Goal: Information Seeking & Learning: Learn about a topic

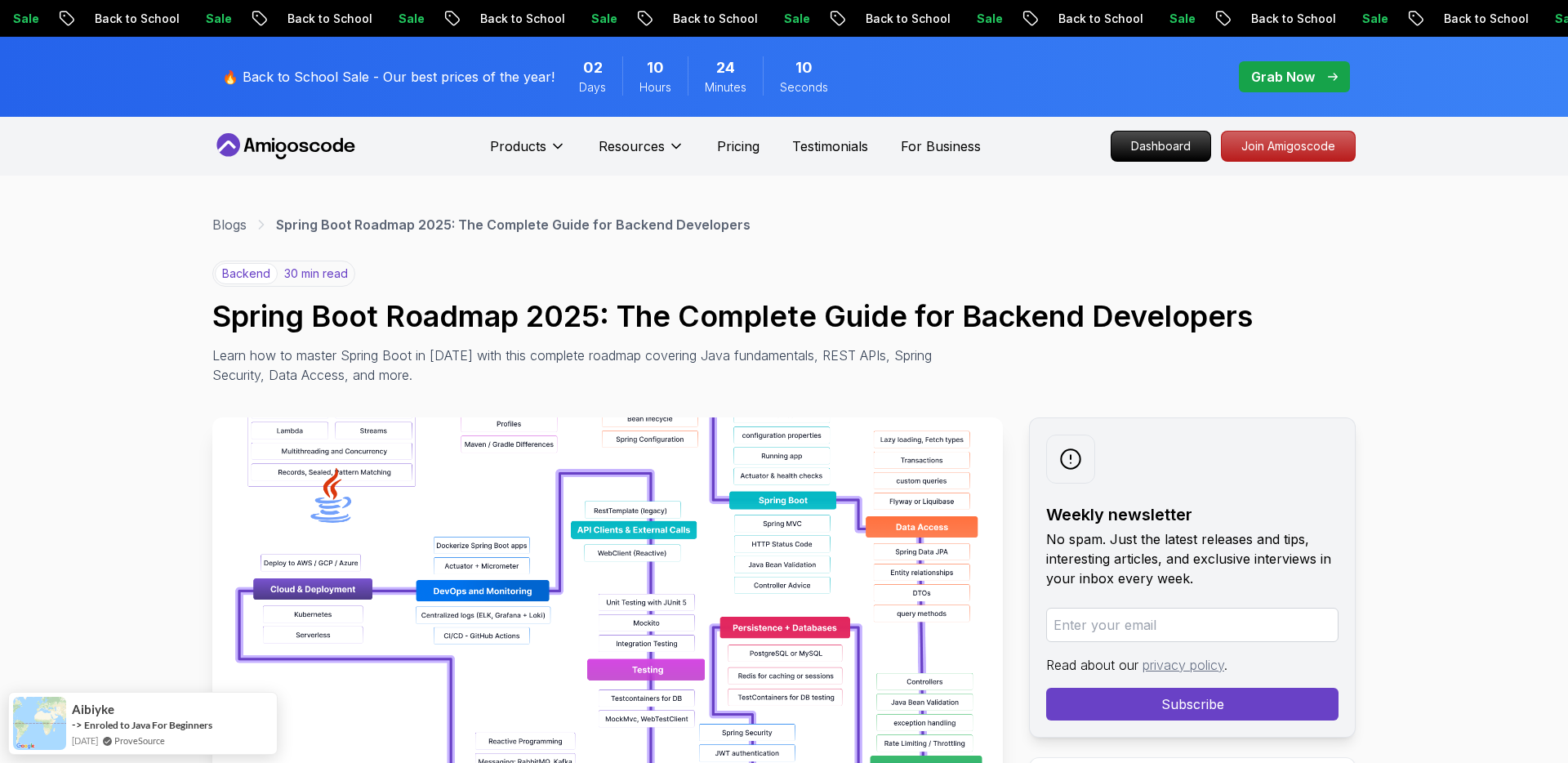
click at [286, 151] on icon at bounding box center [286, 146] width 147 height 26
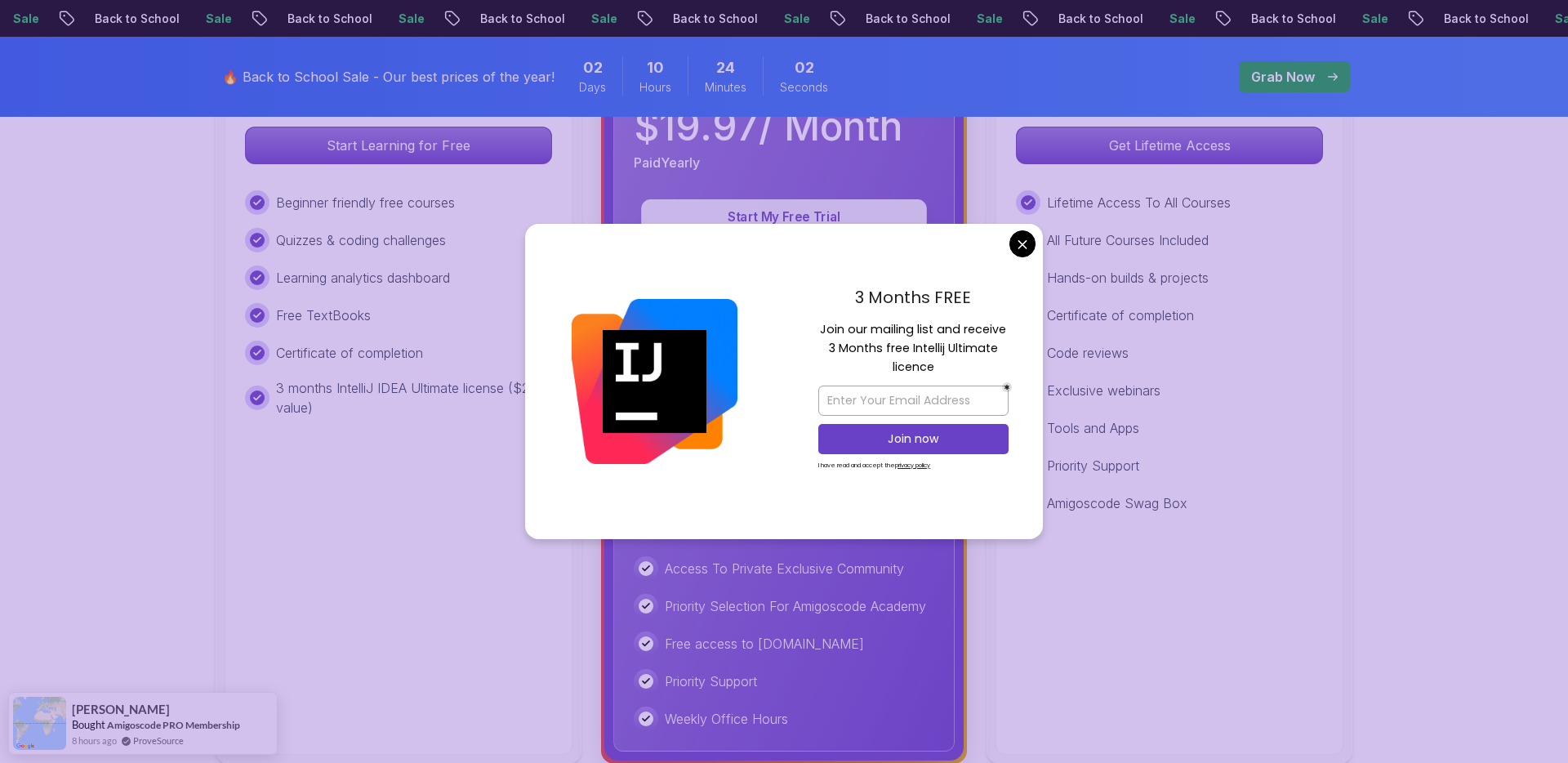
scroll to position [277, 0]
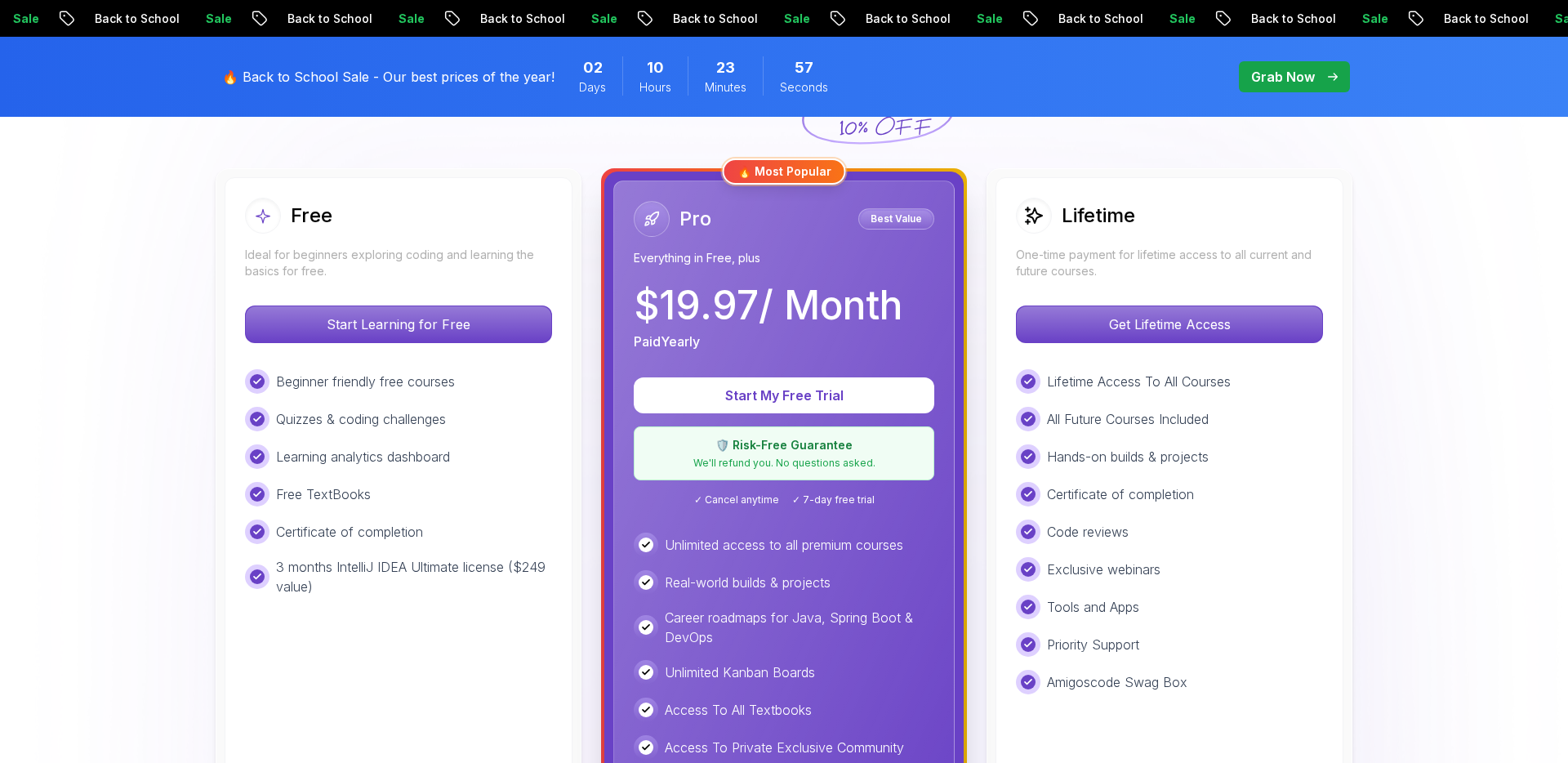
scroll to position [399, 0]
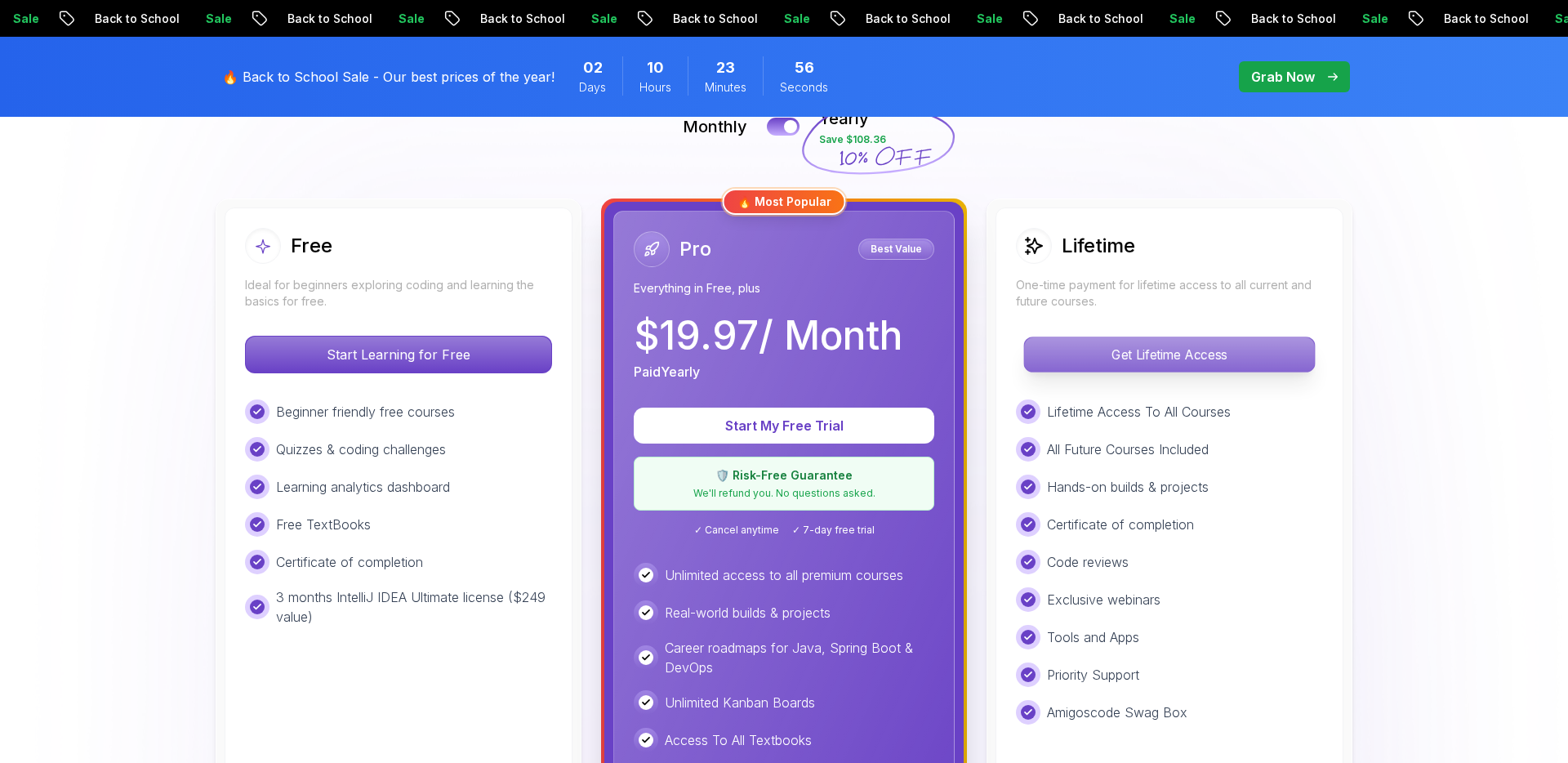
click at [1105, 347] on p "Get Lifetime Access" at bounding box center [1169, 354] width 290 height 34
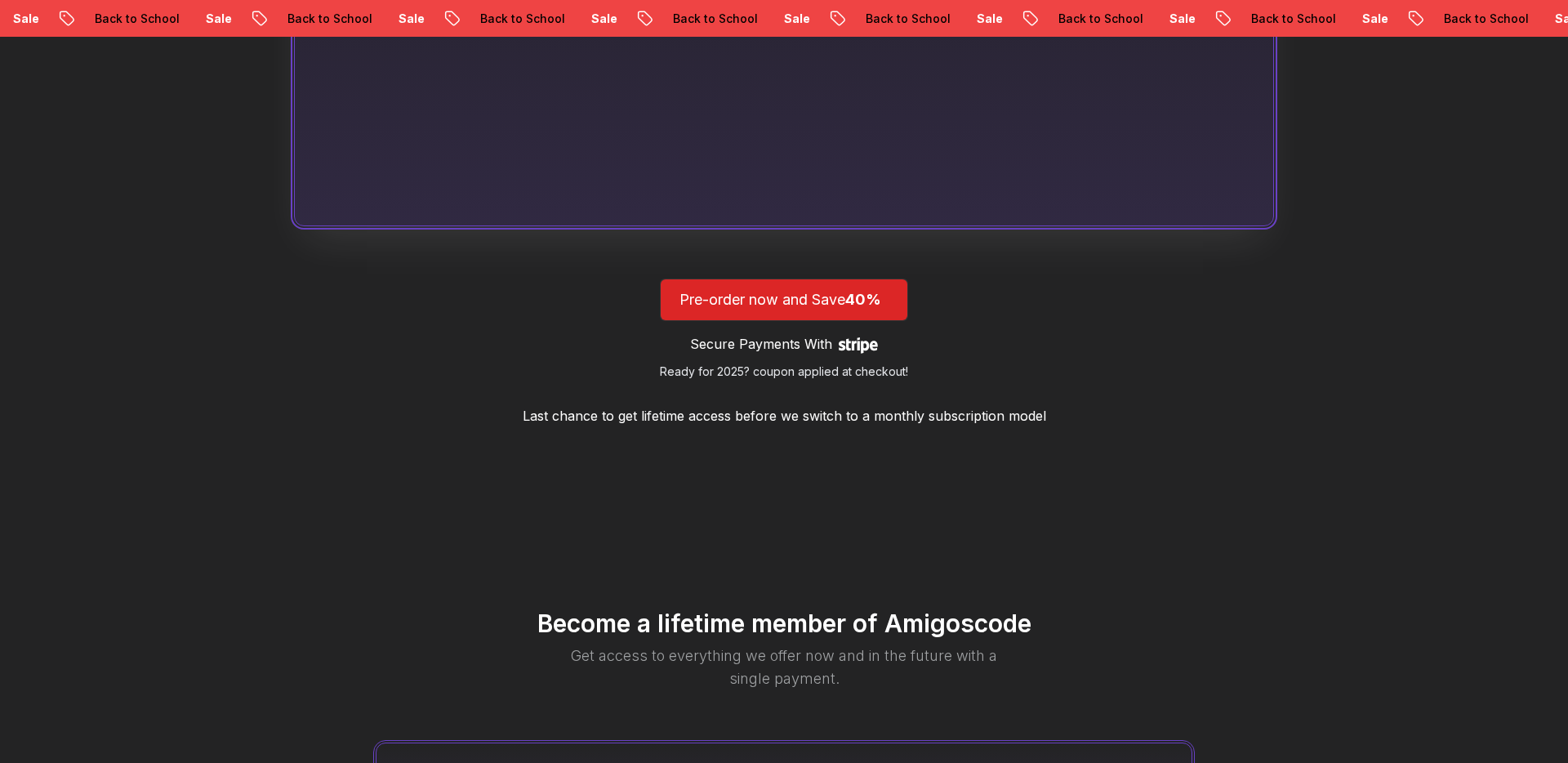
scroll to position [1676, 0]
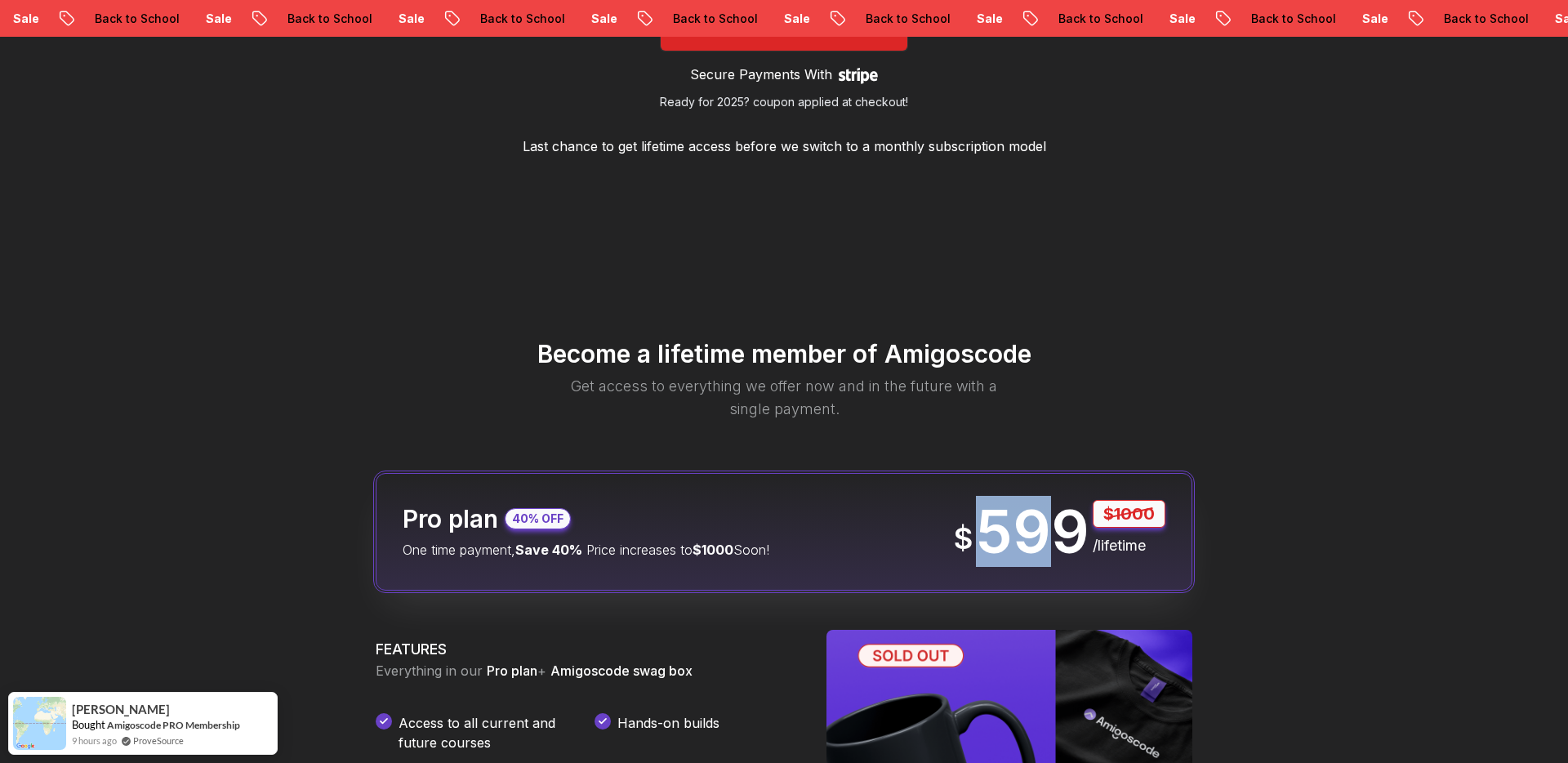
drag, startPoint x: 978, startPoint y: 534, endPoint x: 1077, endPoint y: 528, distance: 99.2
click at [1074, 528] on p "599" at bounding box center [1032, 532] width 113 height 59
click at [1089, 528] on p "599" at bounding box center [1032, 532] width 113 height 59
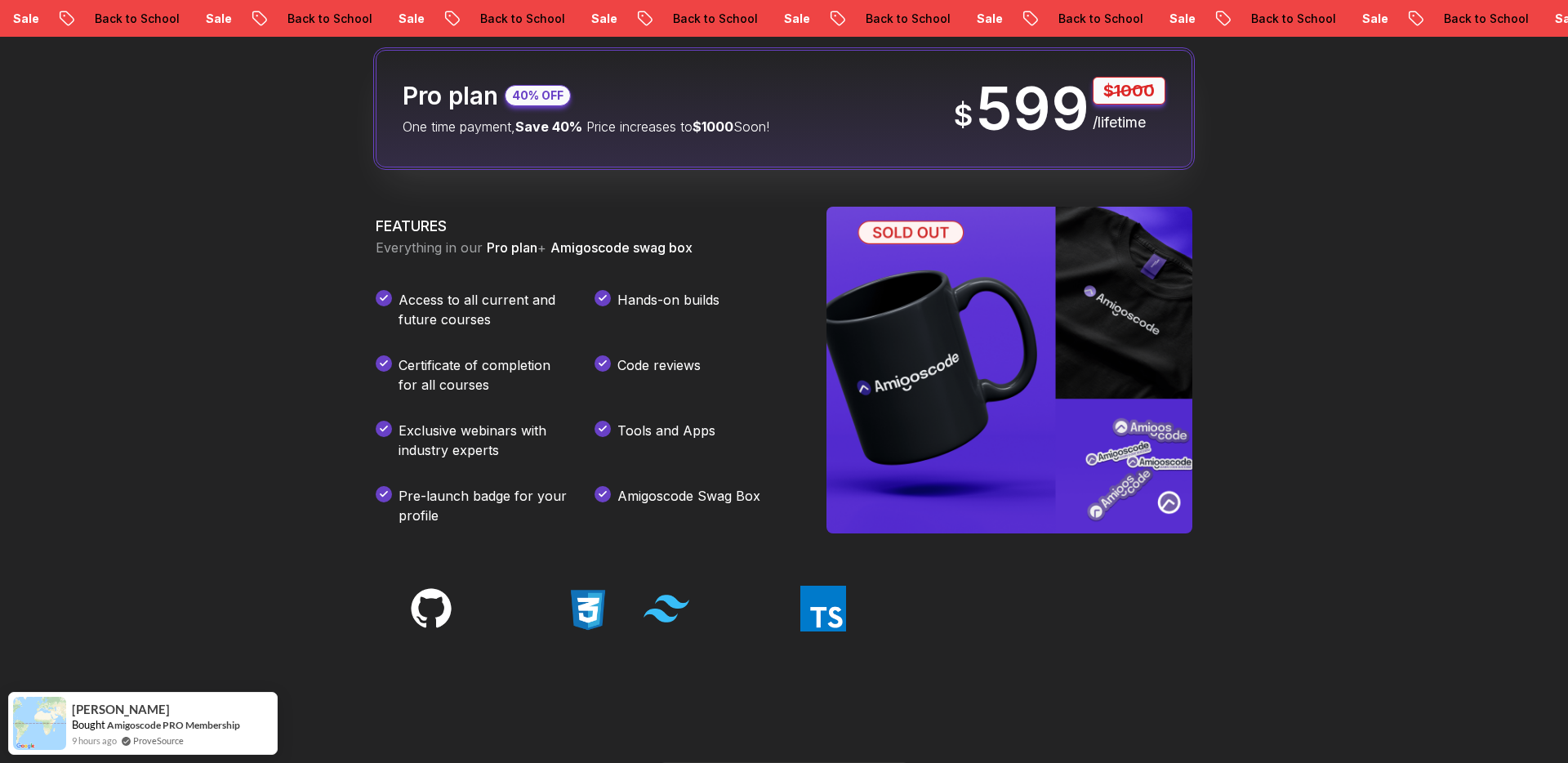
scroll to position [2082, 0]
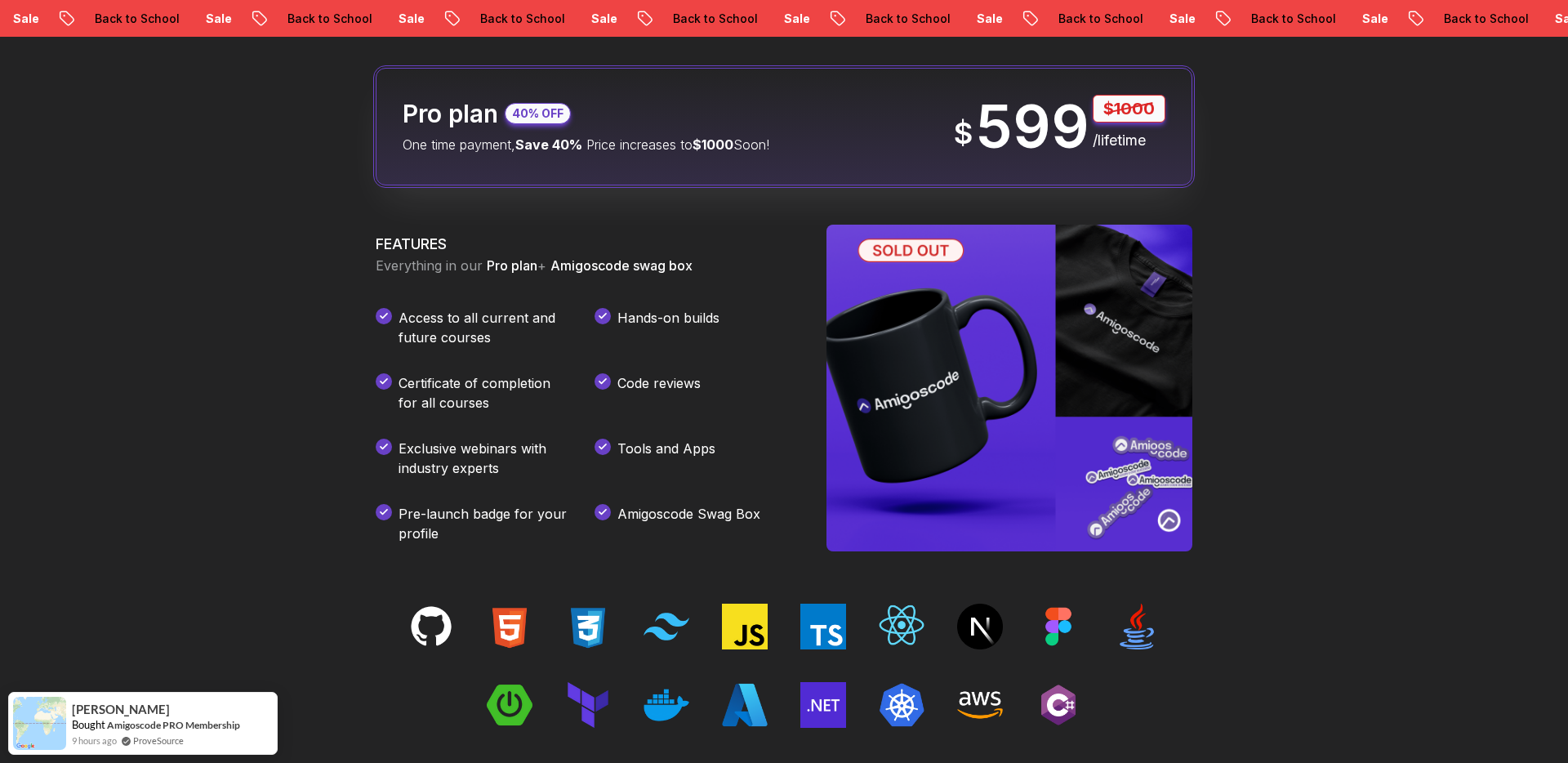
click at [1048, 422] on img at bounding box center [1009, 387] width 366 height 327
click at [915, 335] on img at bounding box center [1009, 387] width 366 height 327
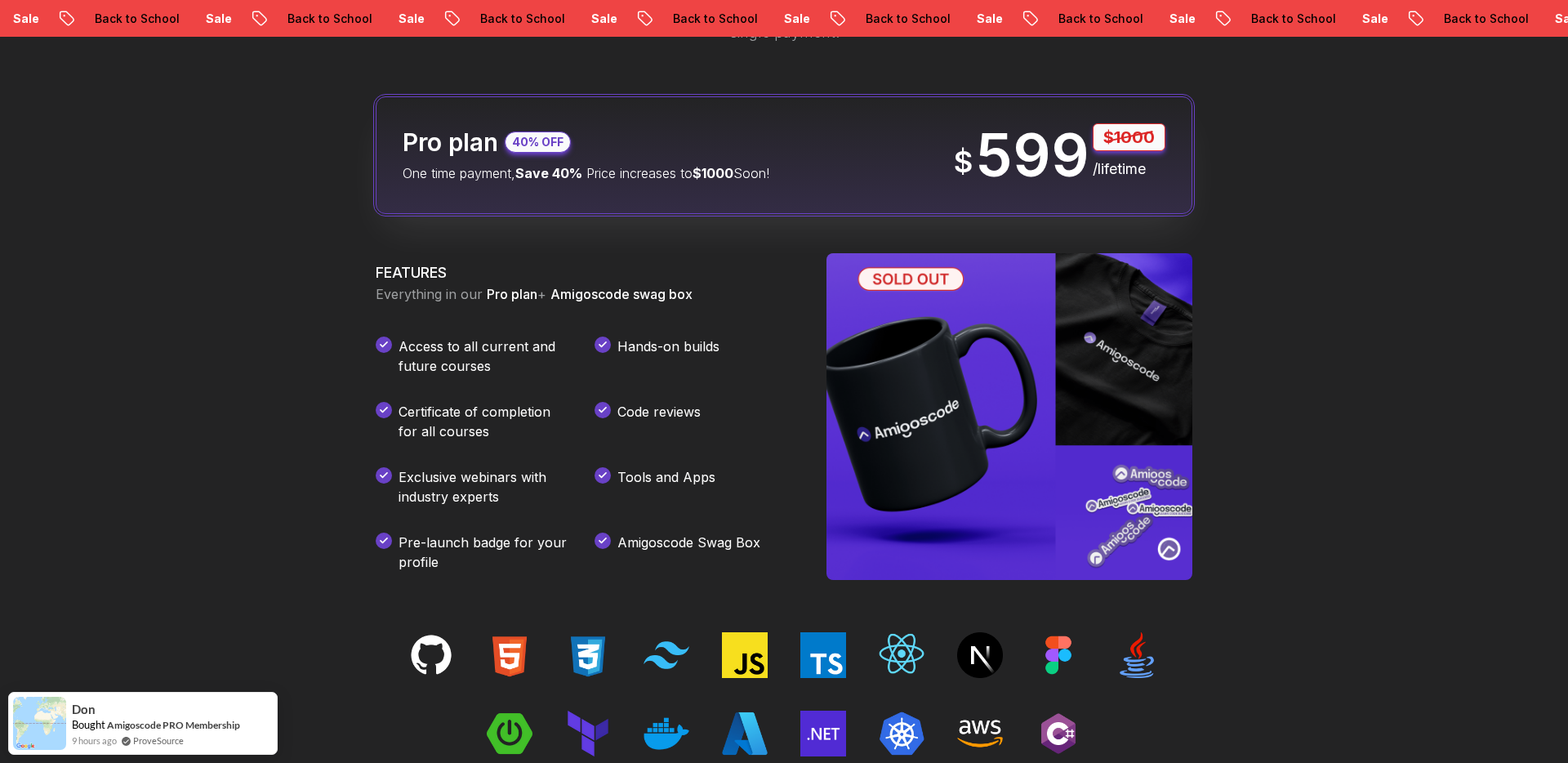
click at [881, 387] on img at bounding box center [1009, 416] width 366 height 327
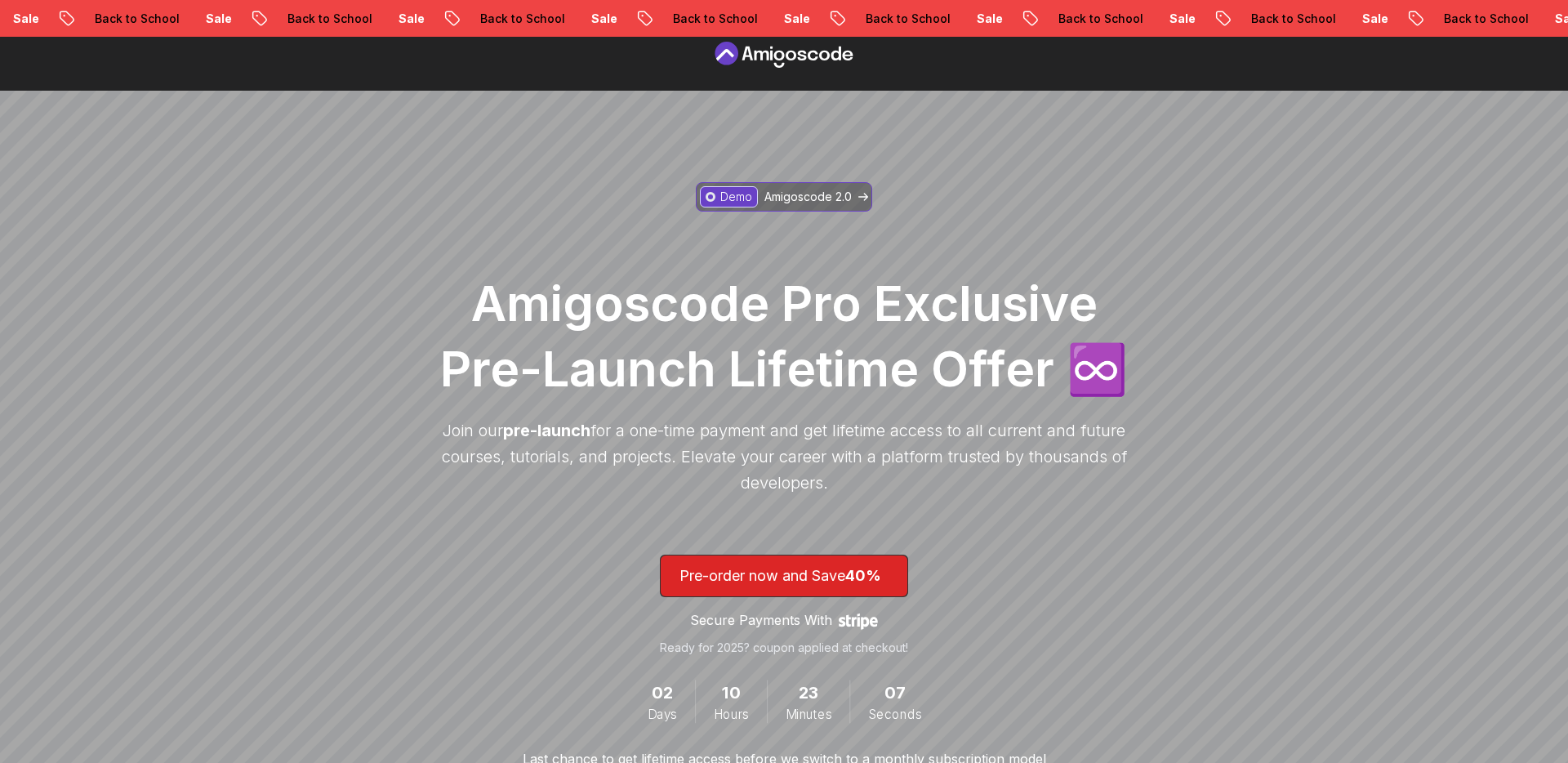
scroll to position [0, 0]
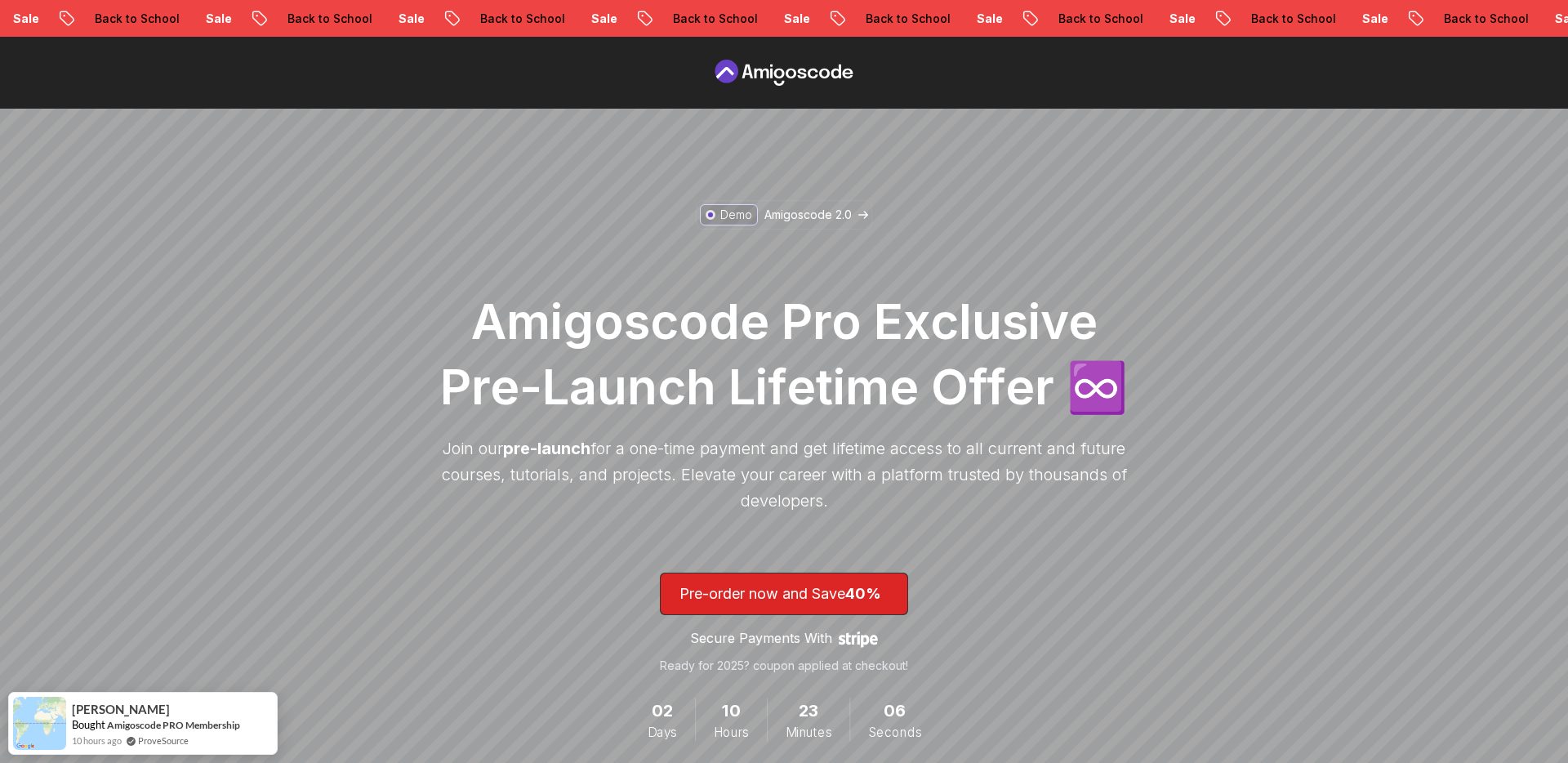
click at [733, 393] on h1 "Amigoscode Pro Exclusive Pre-Launch Lifetime Offer ♾️" at bounding box center [783, 353] width 702 height 131
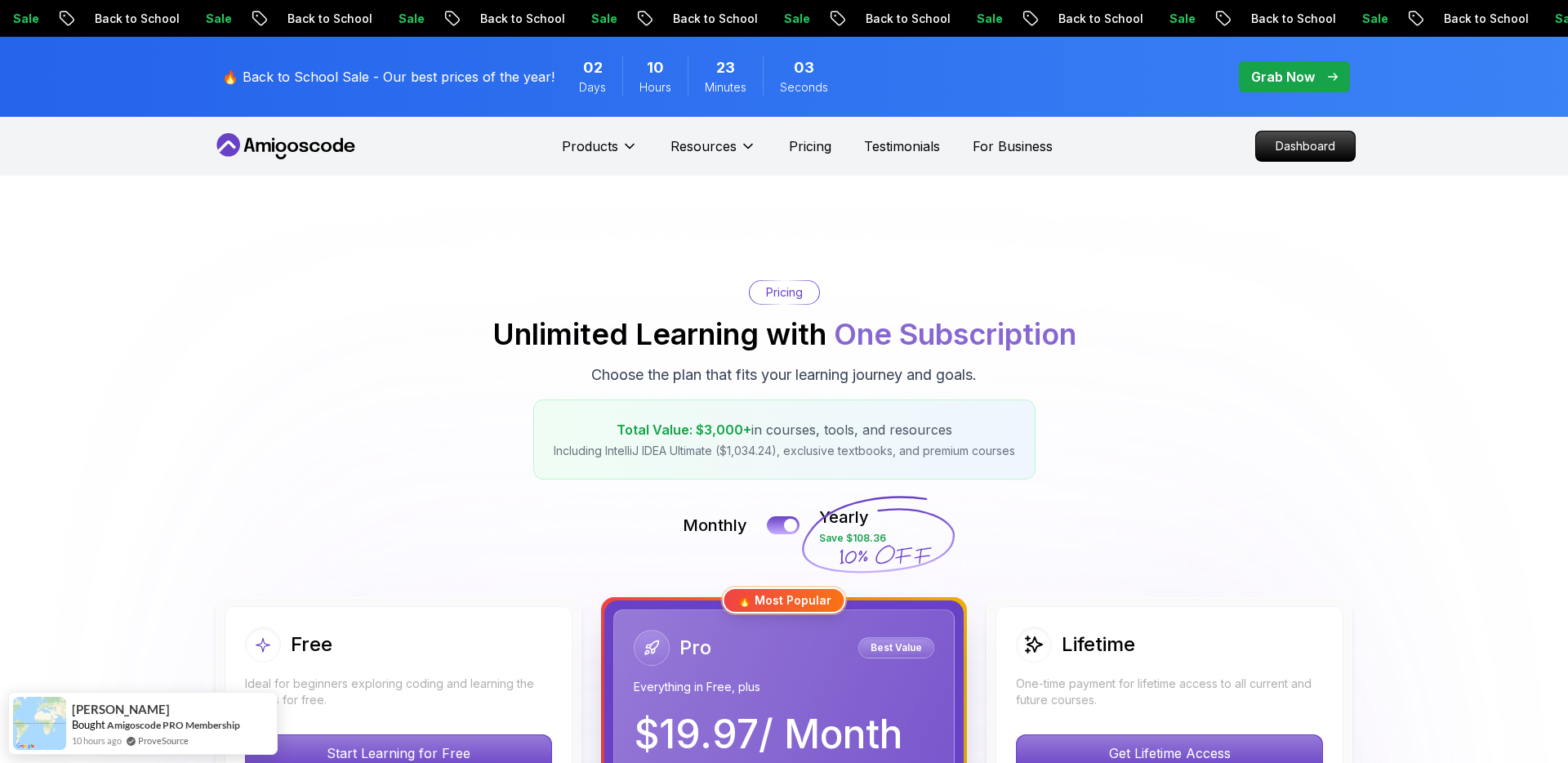
click at [314, 137] on icon at bounding box center [286, 146] width 147 height 26
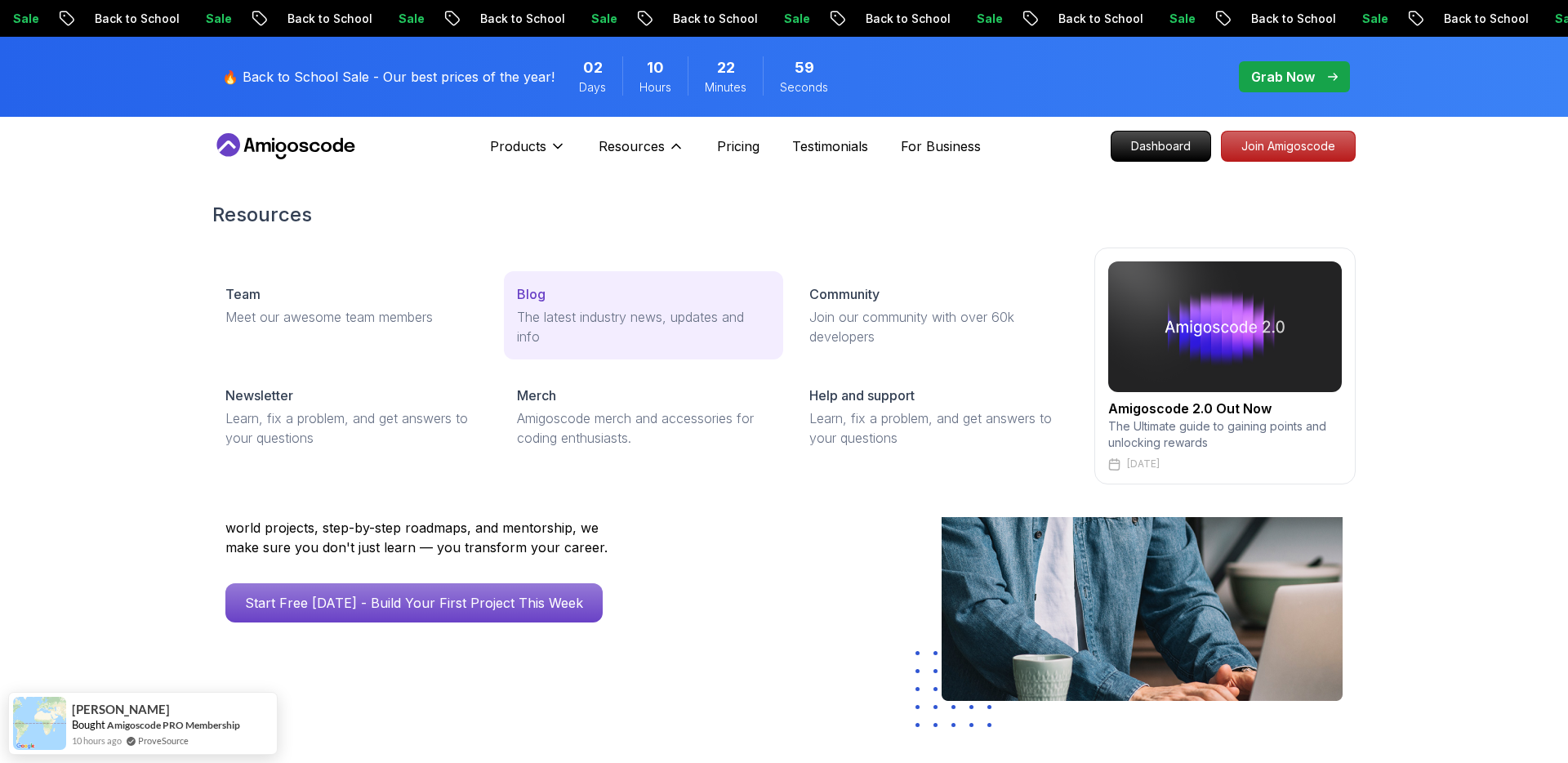
click at [559, 325] on p "The latest industry news, updates and info" at bounding box center [643, 327] width 253 height 39
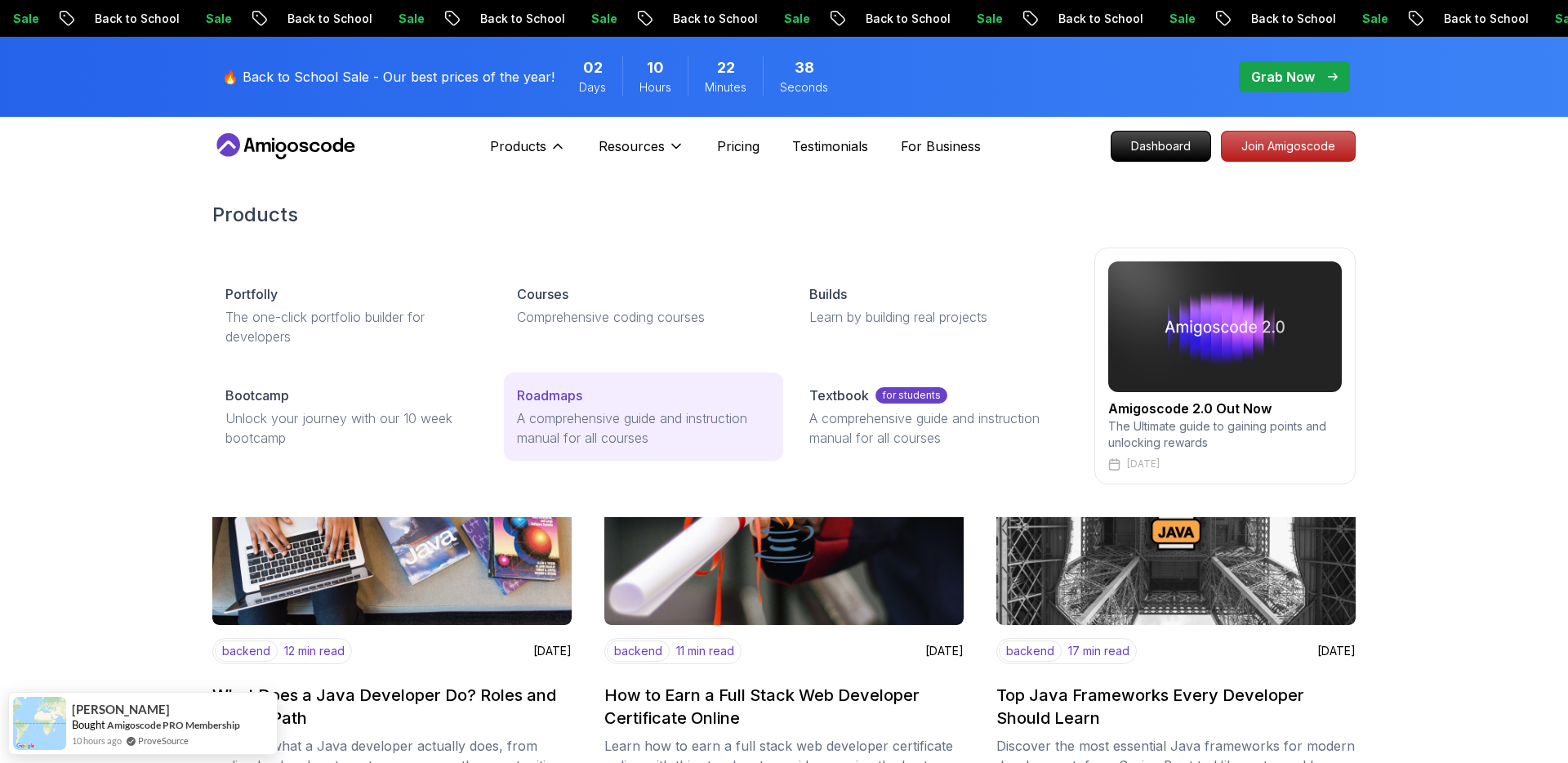
click at [593, 429] on p "A comprehensive guide and instruction manual for all courses" at bounding box center [643, 428] width 253 height 39
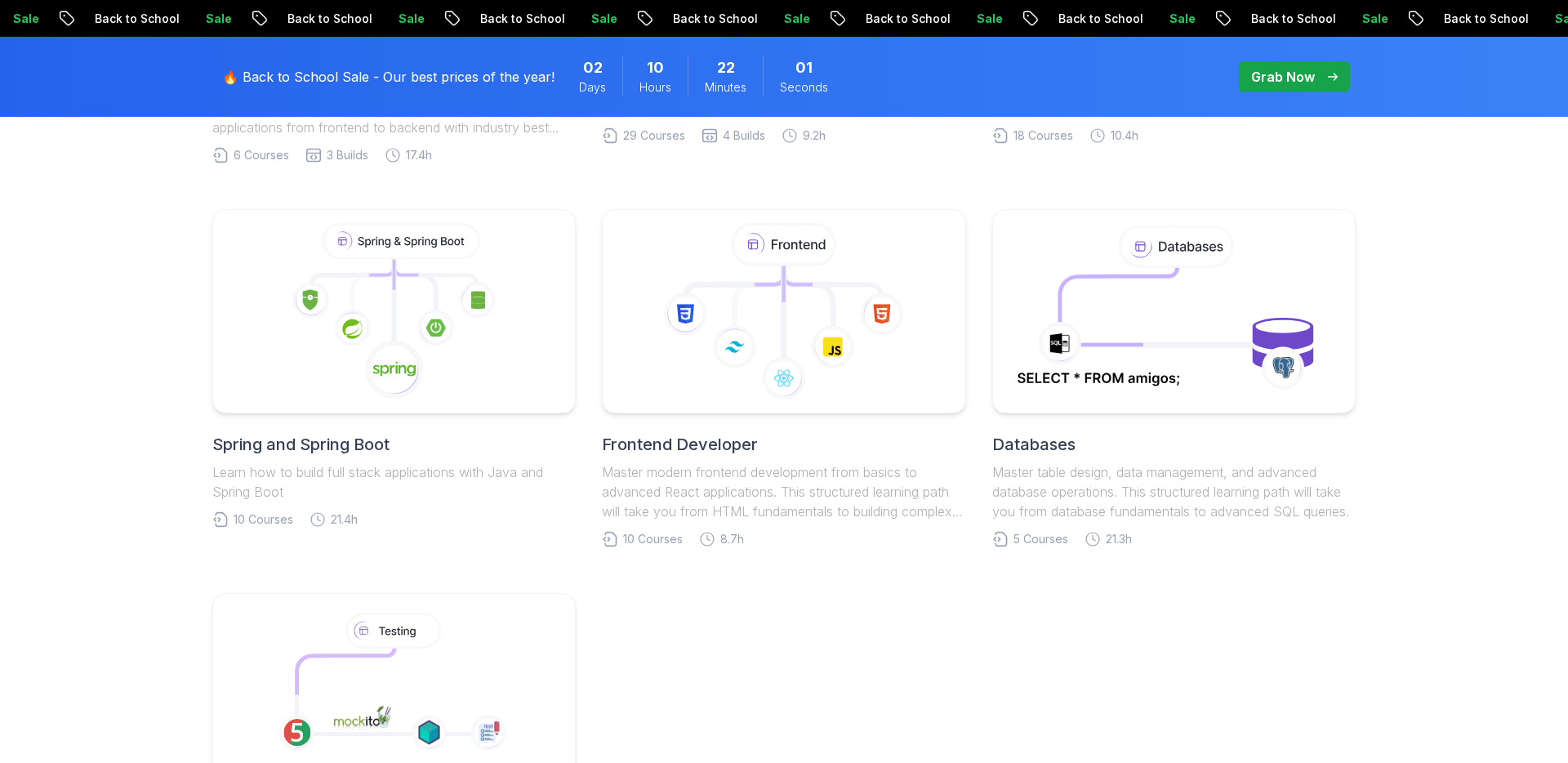
scroll to position [727, 0]
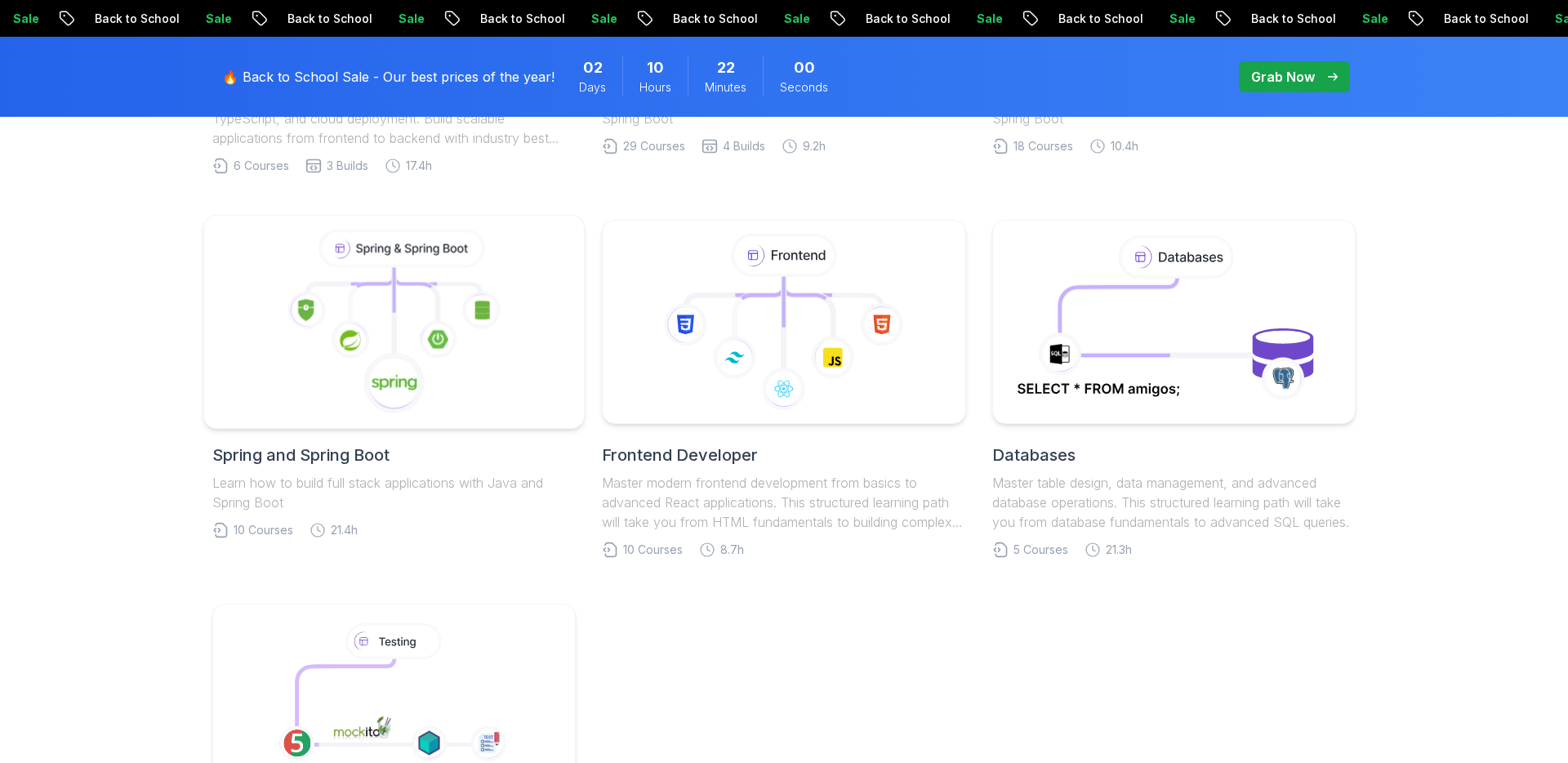
click at [440, 379] on icon at bounding box center [394, 322] width 352 height 185
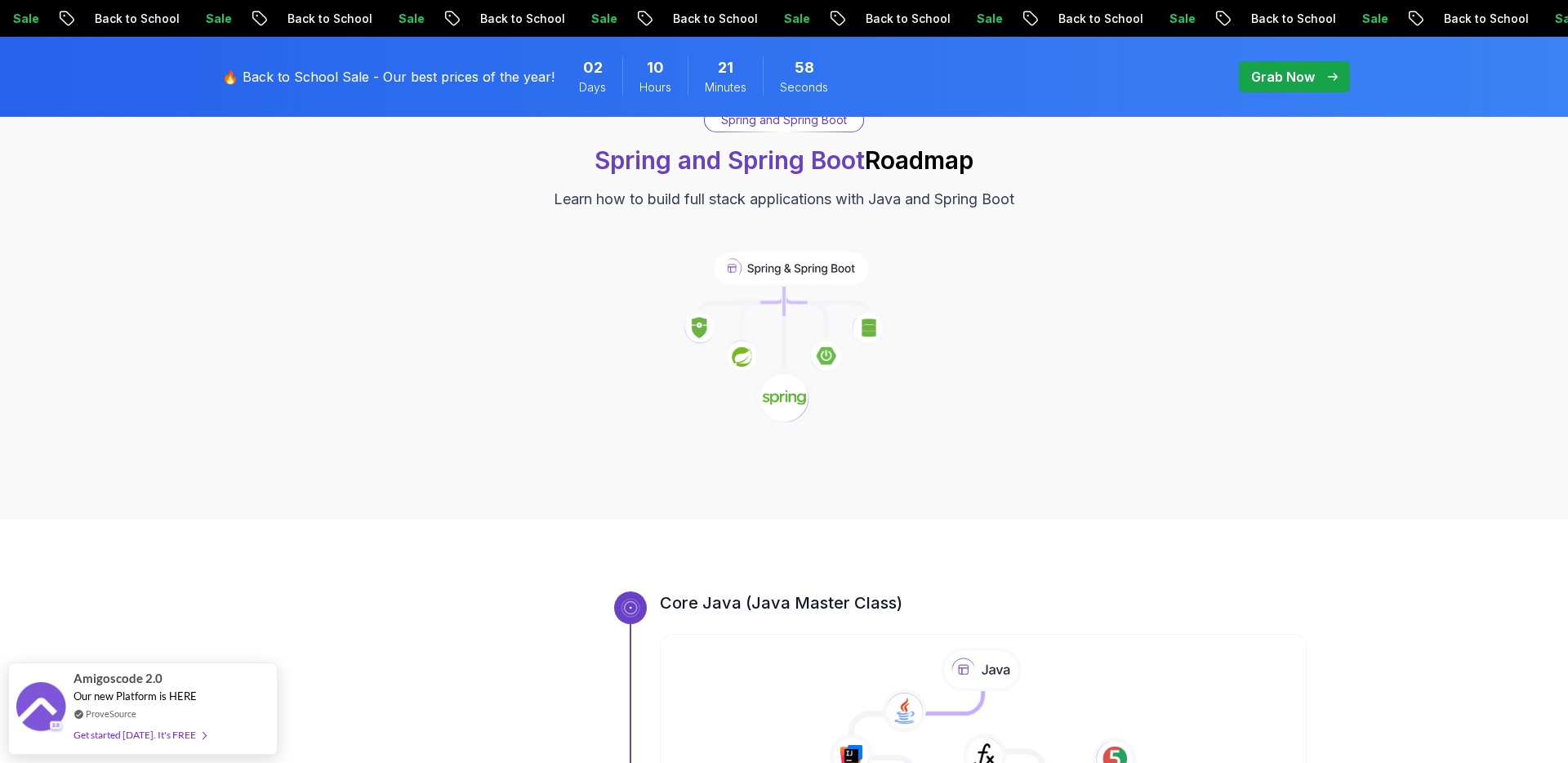
click at [773, 392] on image at bounding box center [784, 398] width 44 height 18
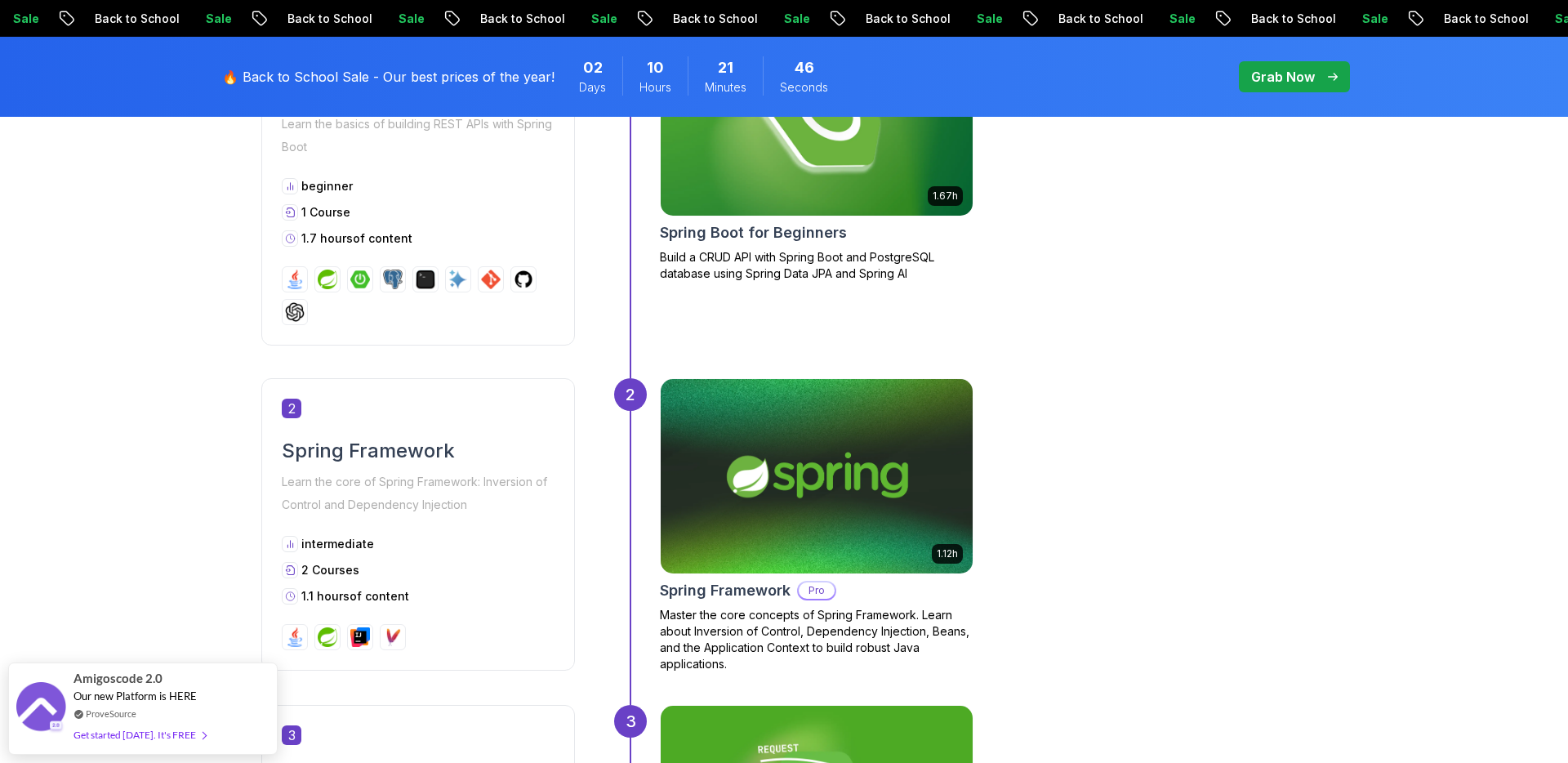
scroll to position [735, 0]
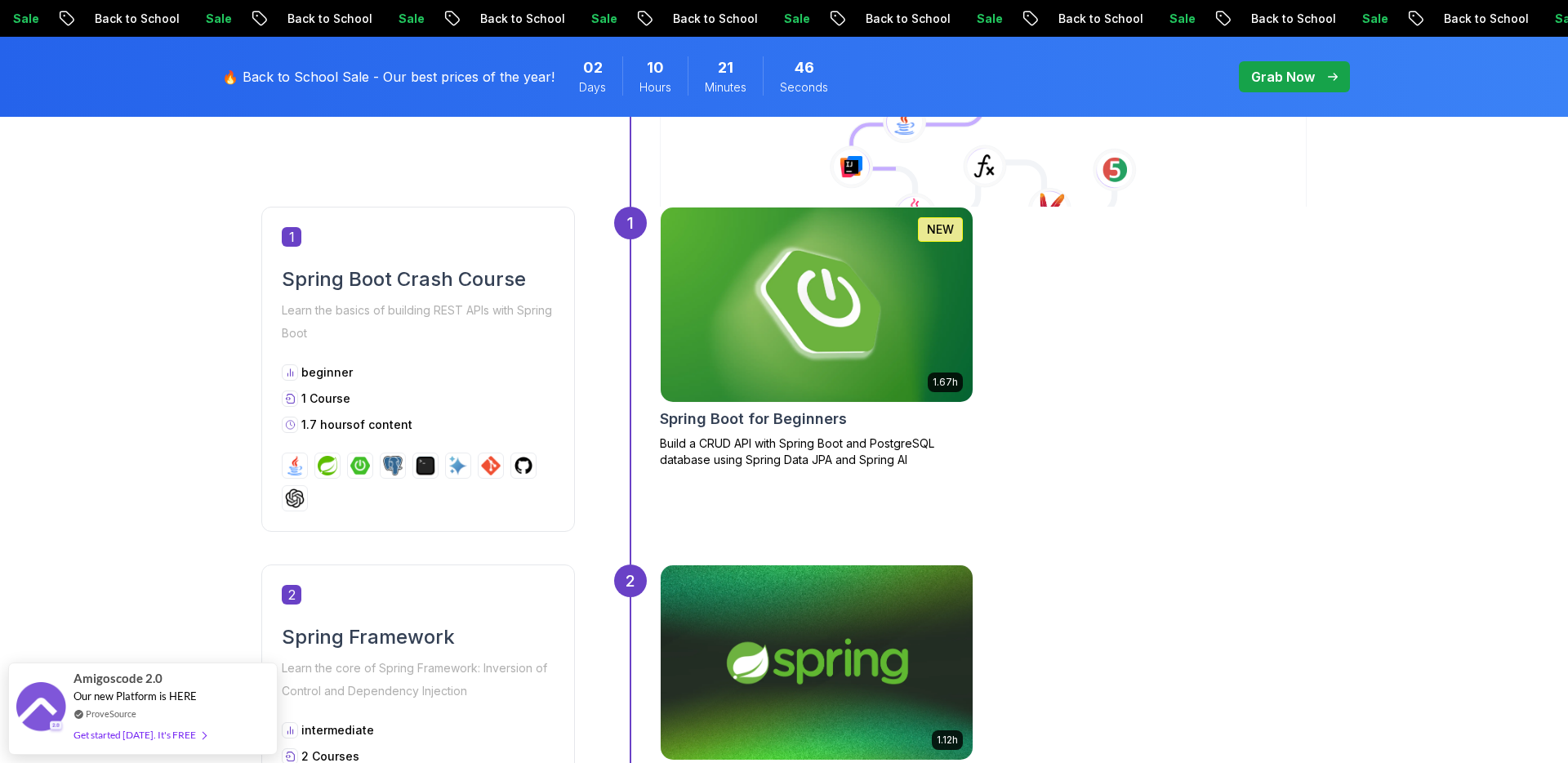
click at [497, 387] on div "beginner 1 Course 1.7 hours of content" at bounding box center [418, 399] width 273 height 68
click at [309, 260] on div "1 Spring Boot Crash Course Learn the basics of building REST APIs with Spring B…" at bounding box center [418, 369] width 314 height 325
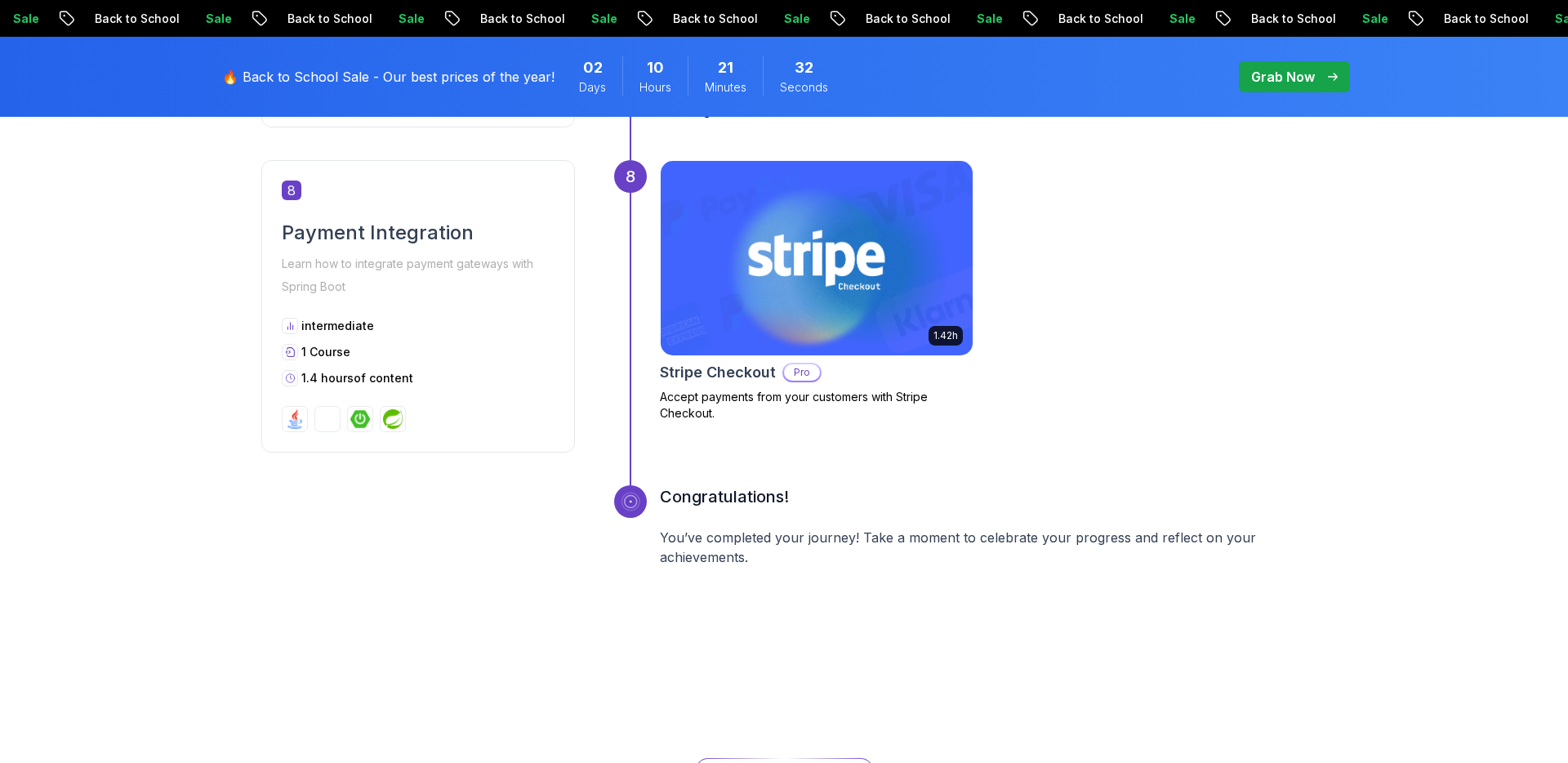
scroll to position [3003, 0]
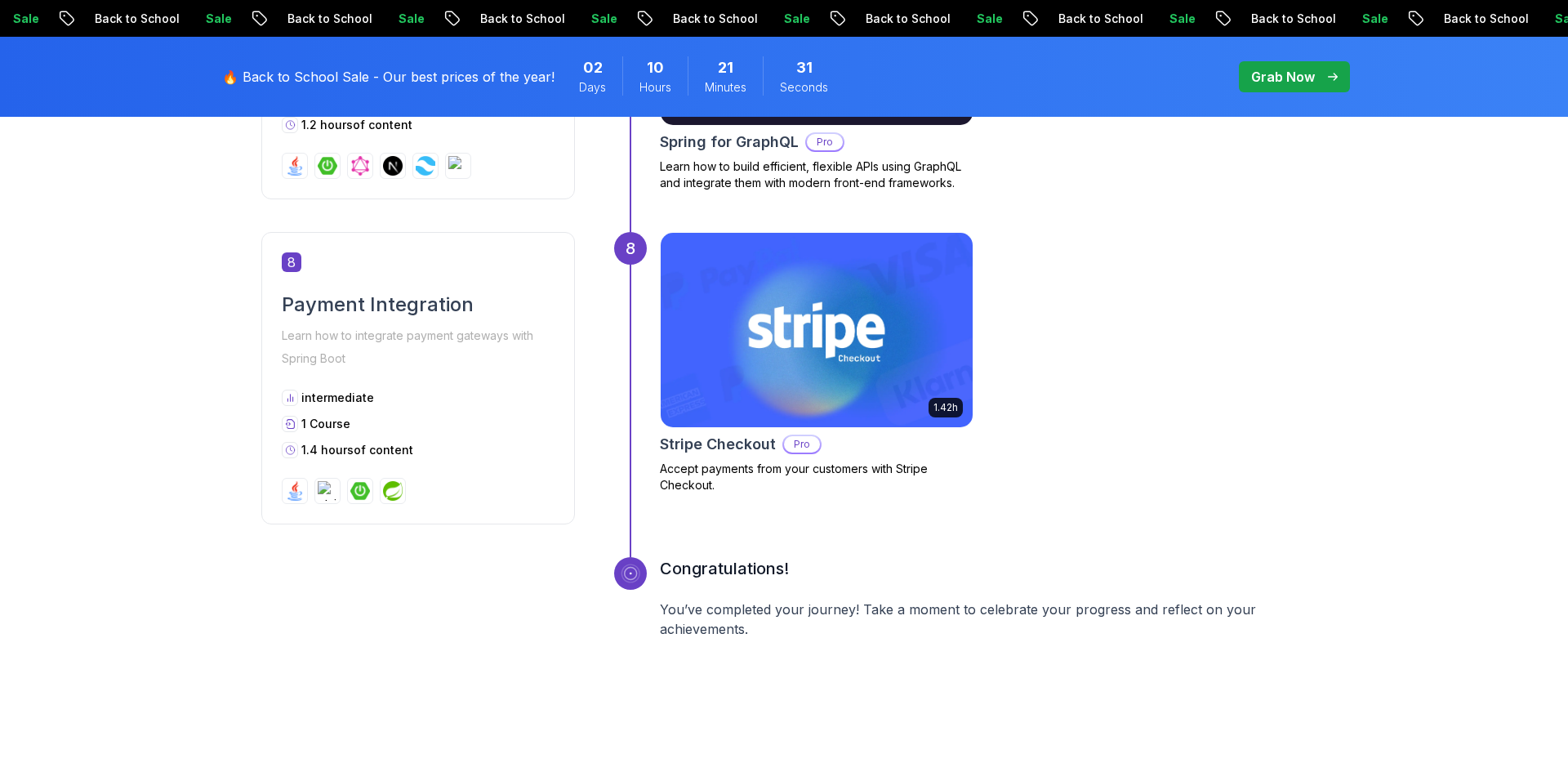
click at [472, 403] on div "intermediate" at bounding box center [418, 398] width 273 height 16
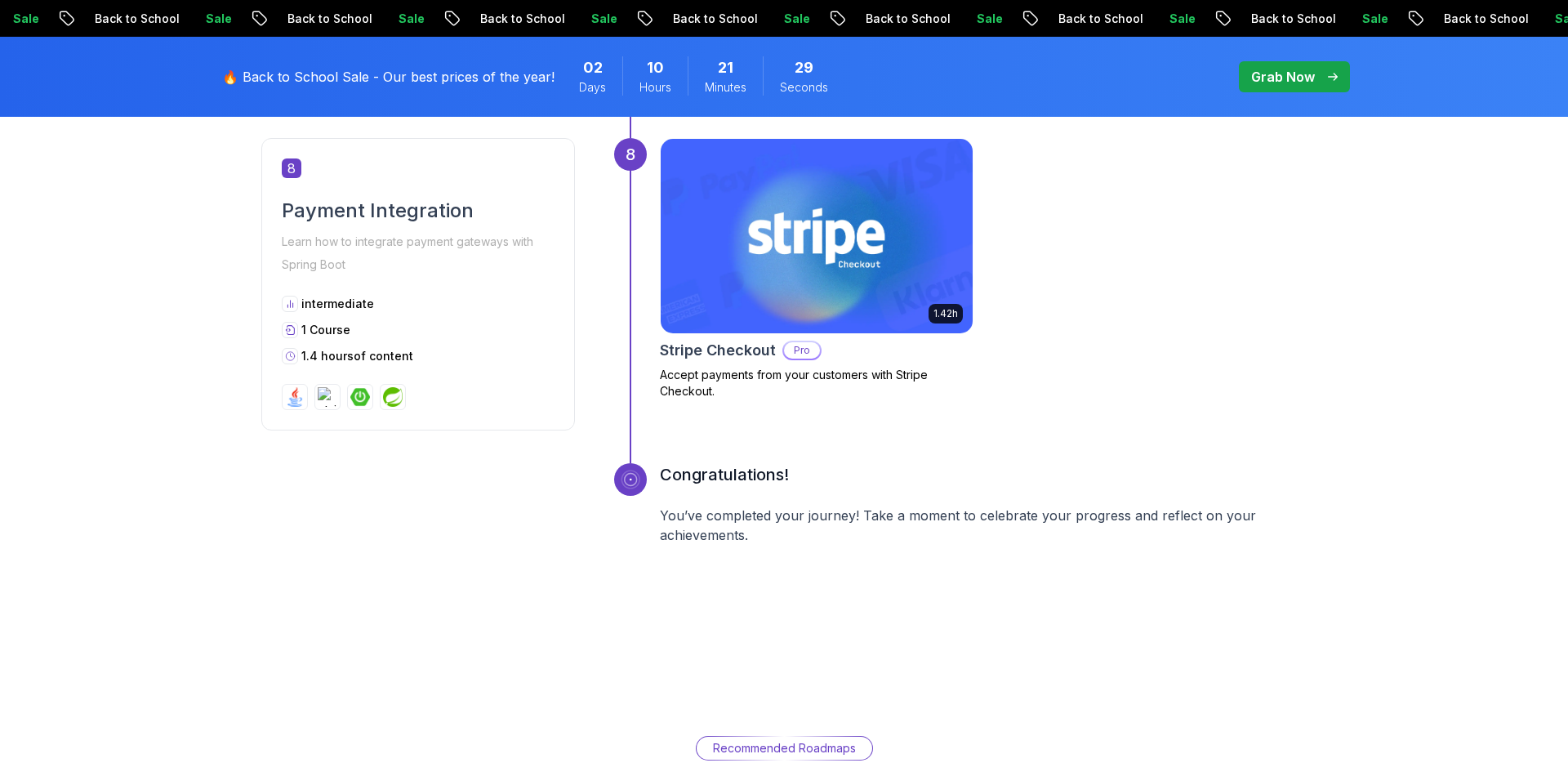
scroll to position [3158, 0]
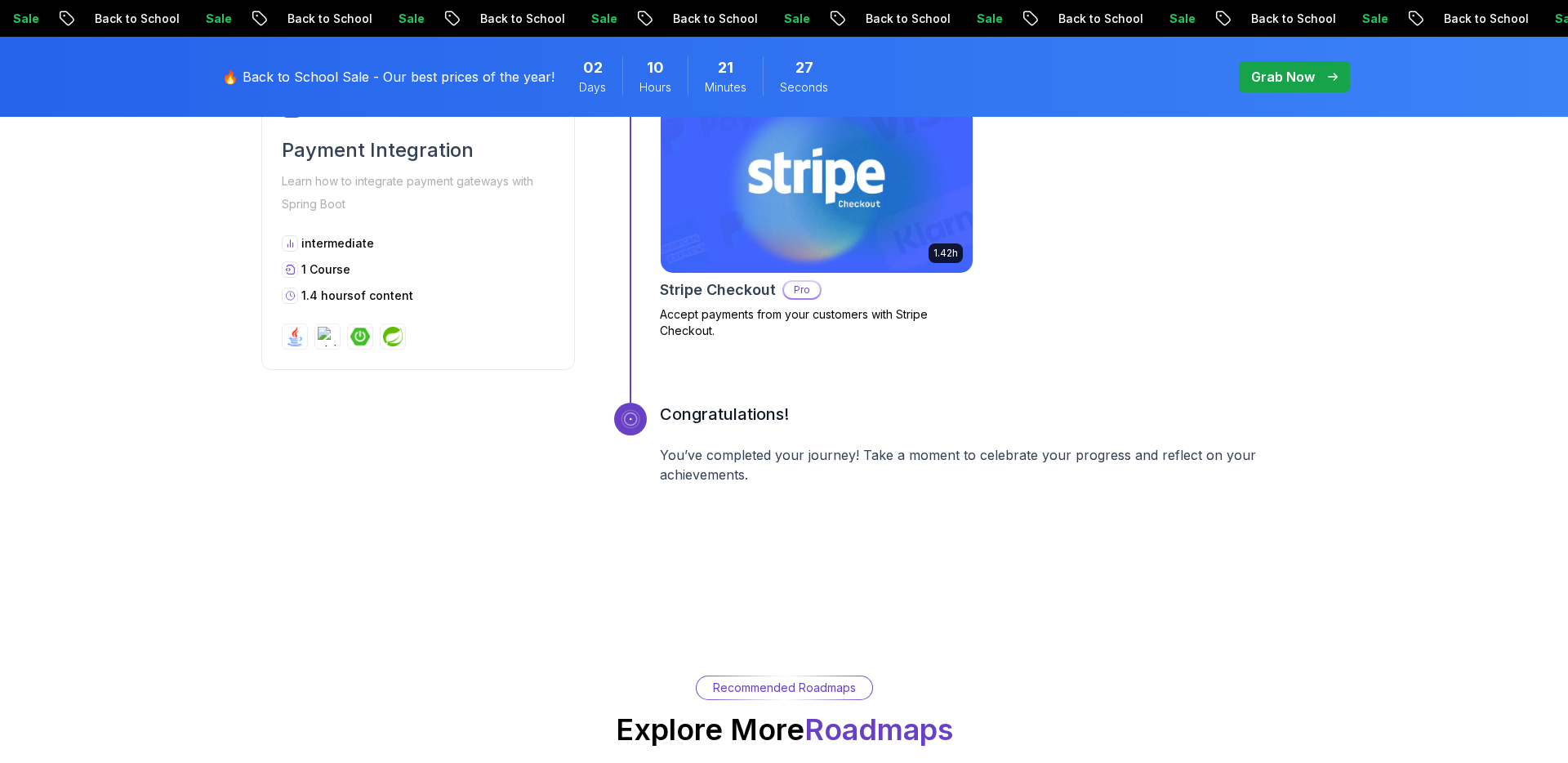
drag, startPoint x: 752, startPoint y: 376, endPoint x: 476, endPoint y: 0, distance: 466.4
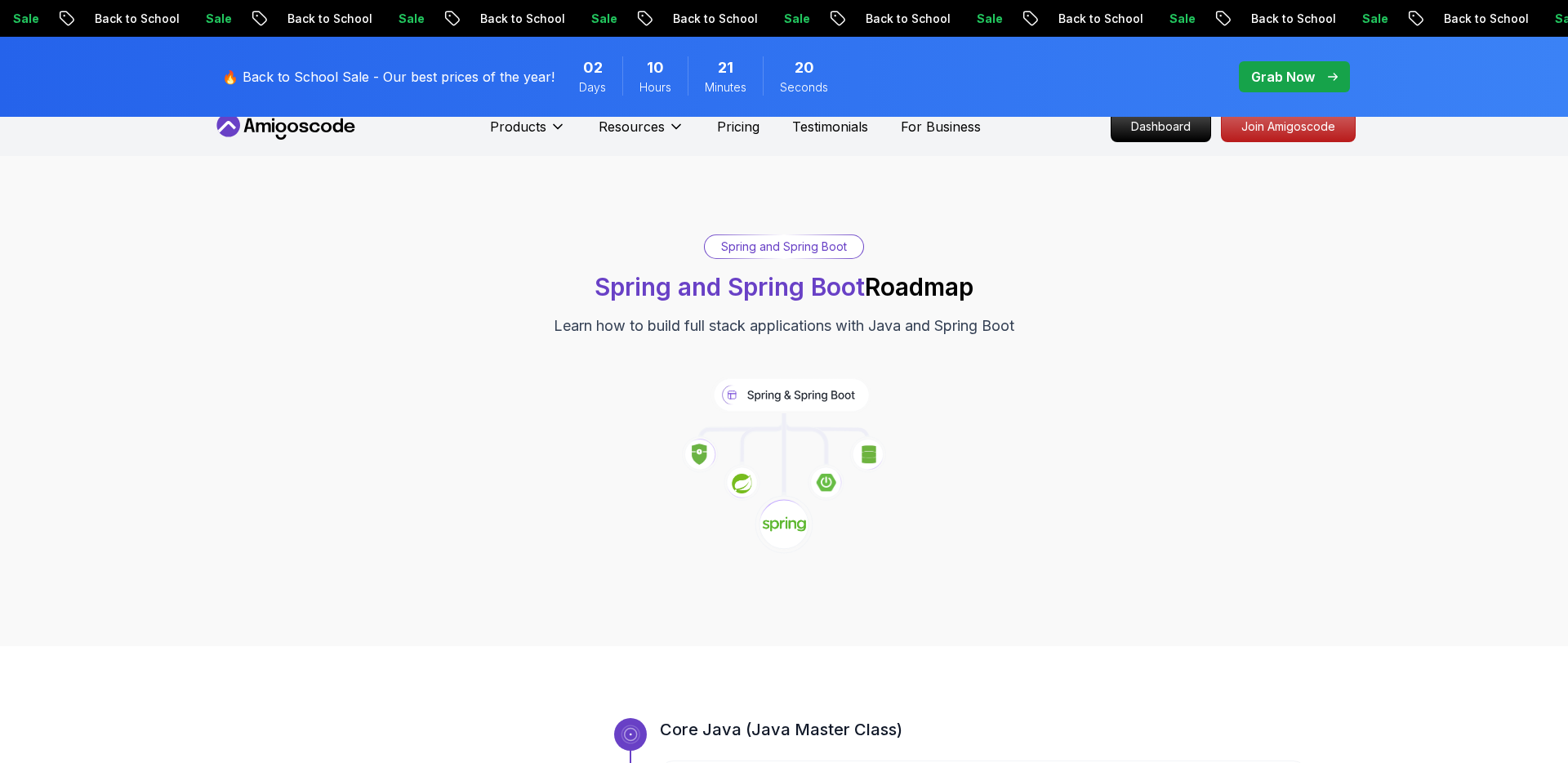
scroll to position [0, 0]
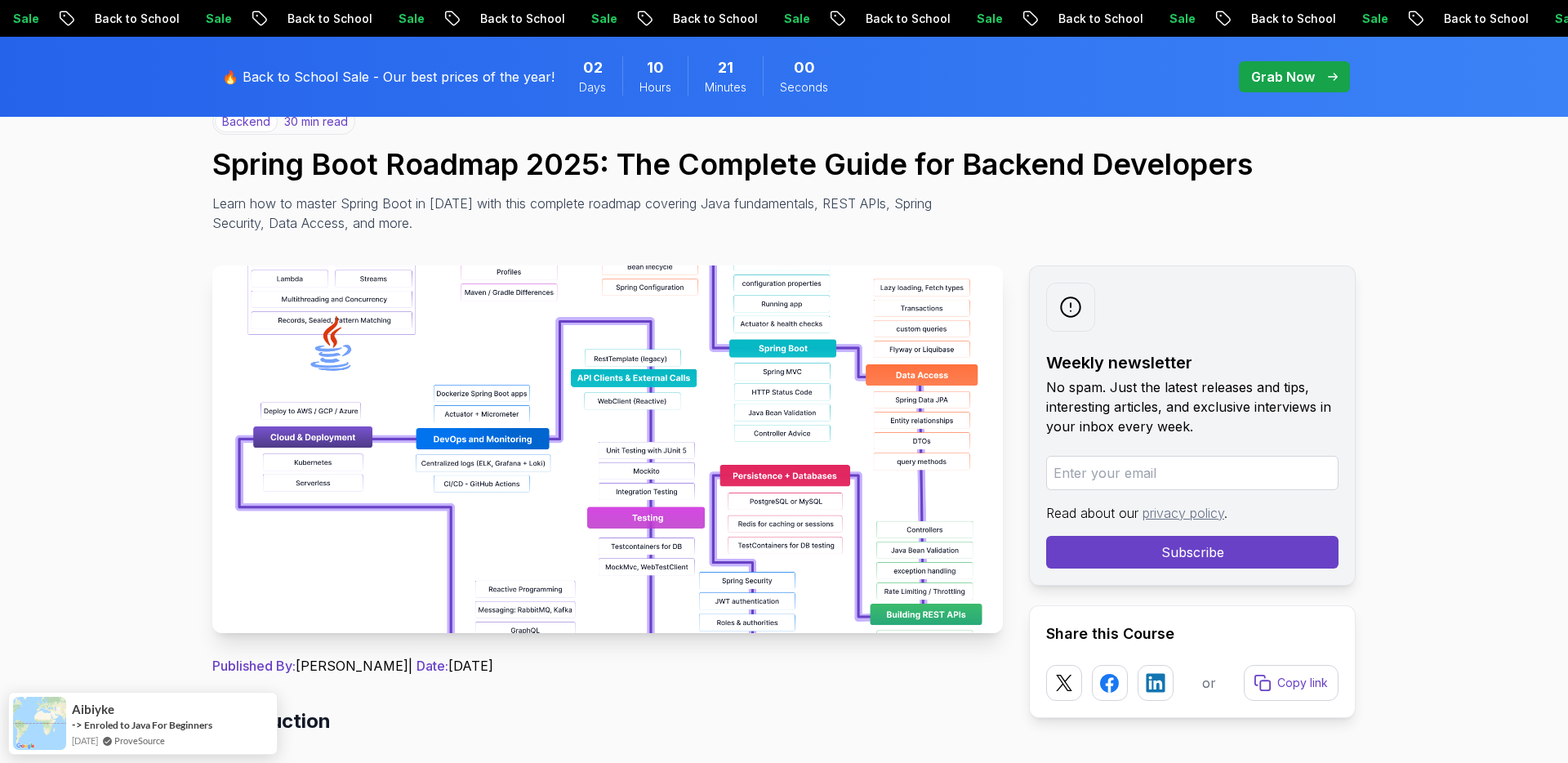
scroll to position [409, 0]
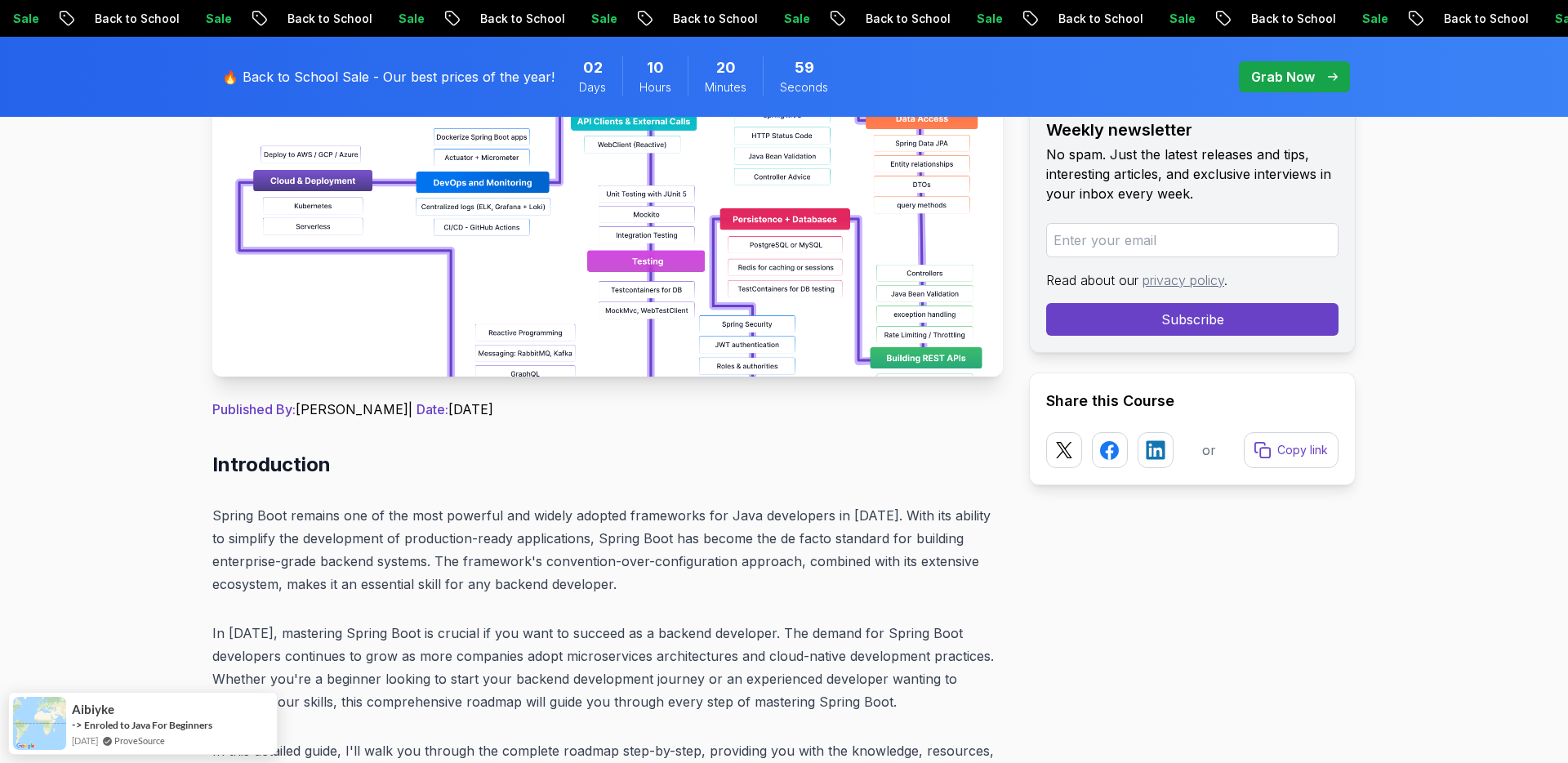
click at [624, 276] on img at bounding box center [607, 193] width 790 height 368
click at [621, 276] on img at bounding box center [607, 193] width 790 height 368
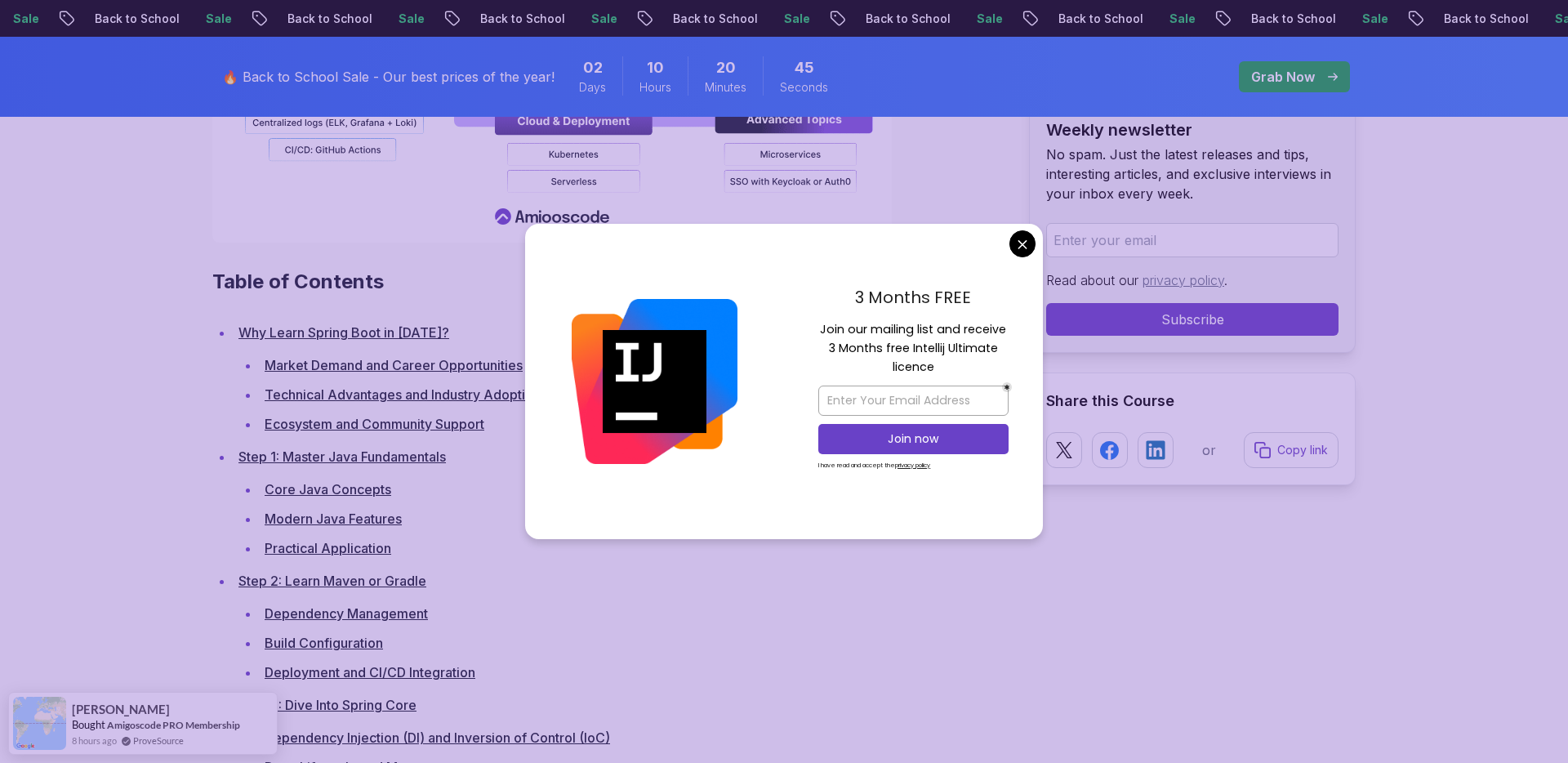
scroll to position [2065, 0]
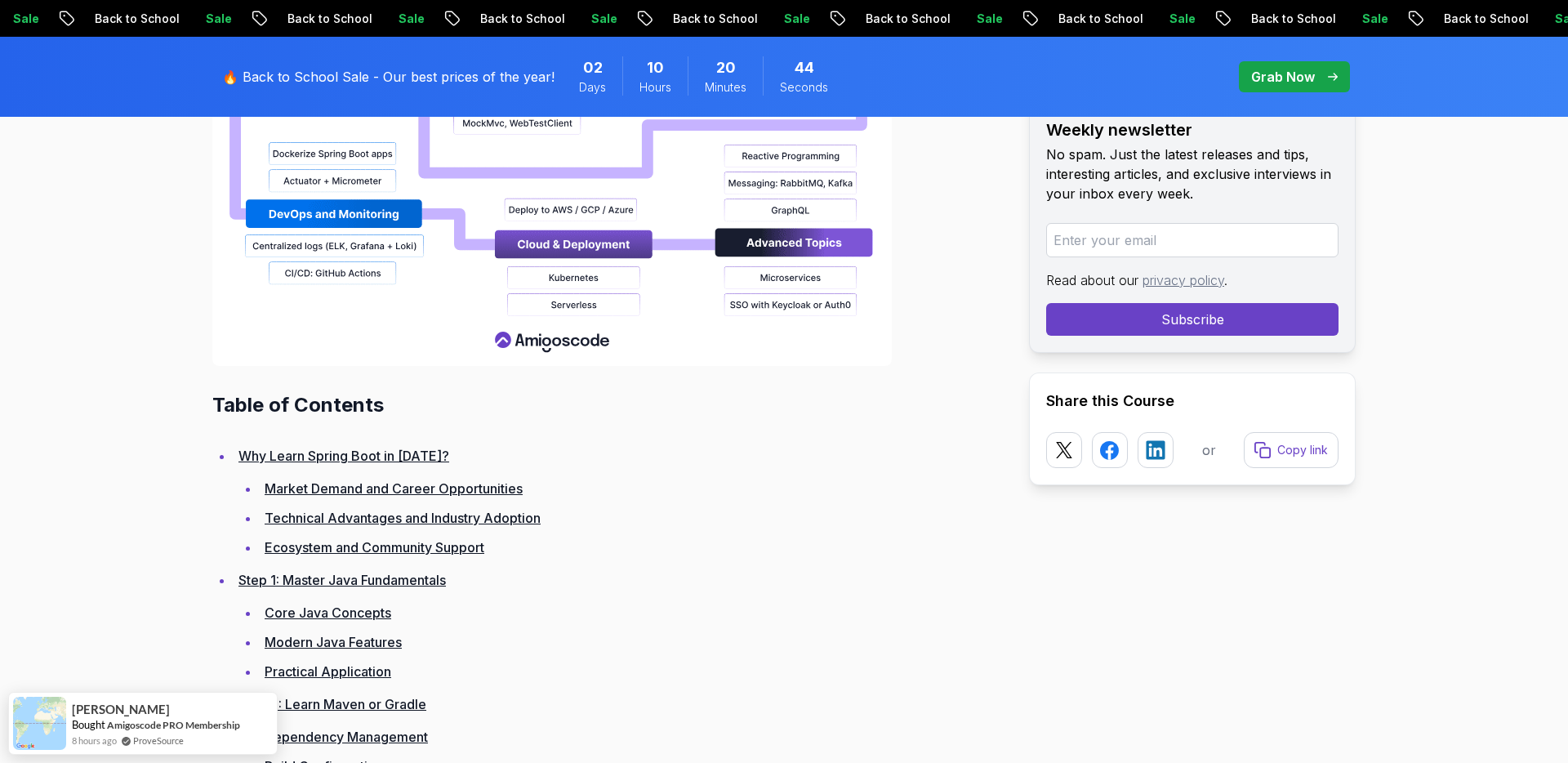
scroll to position [1756, 0]
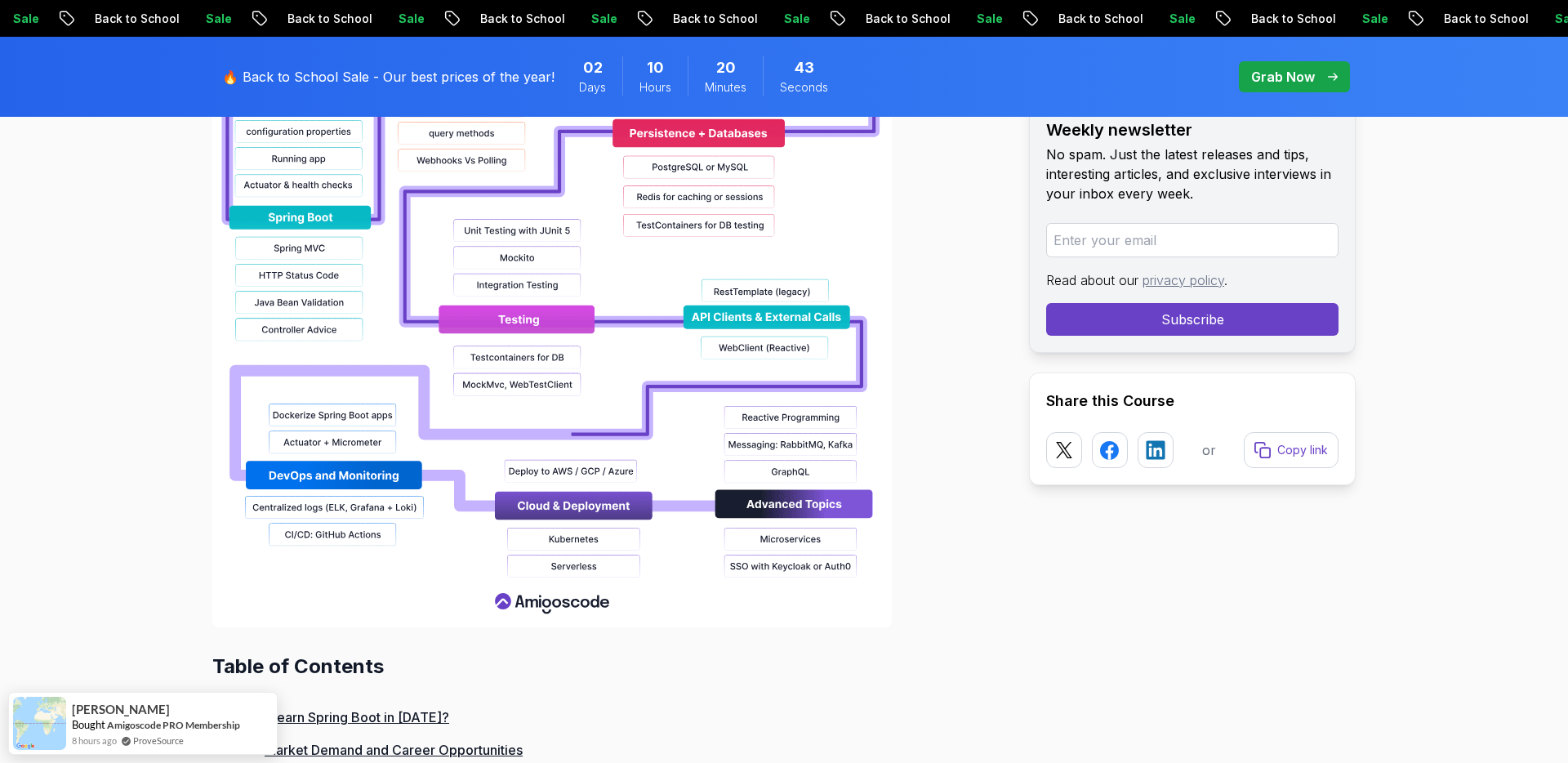
click at [468, 336] on img at bounding box center [552, 104] width 679 height 1045
